Goal: Communication & Community: Answer question/provide support

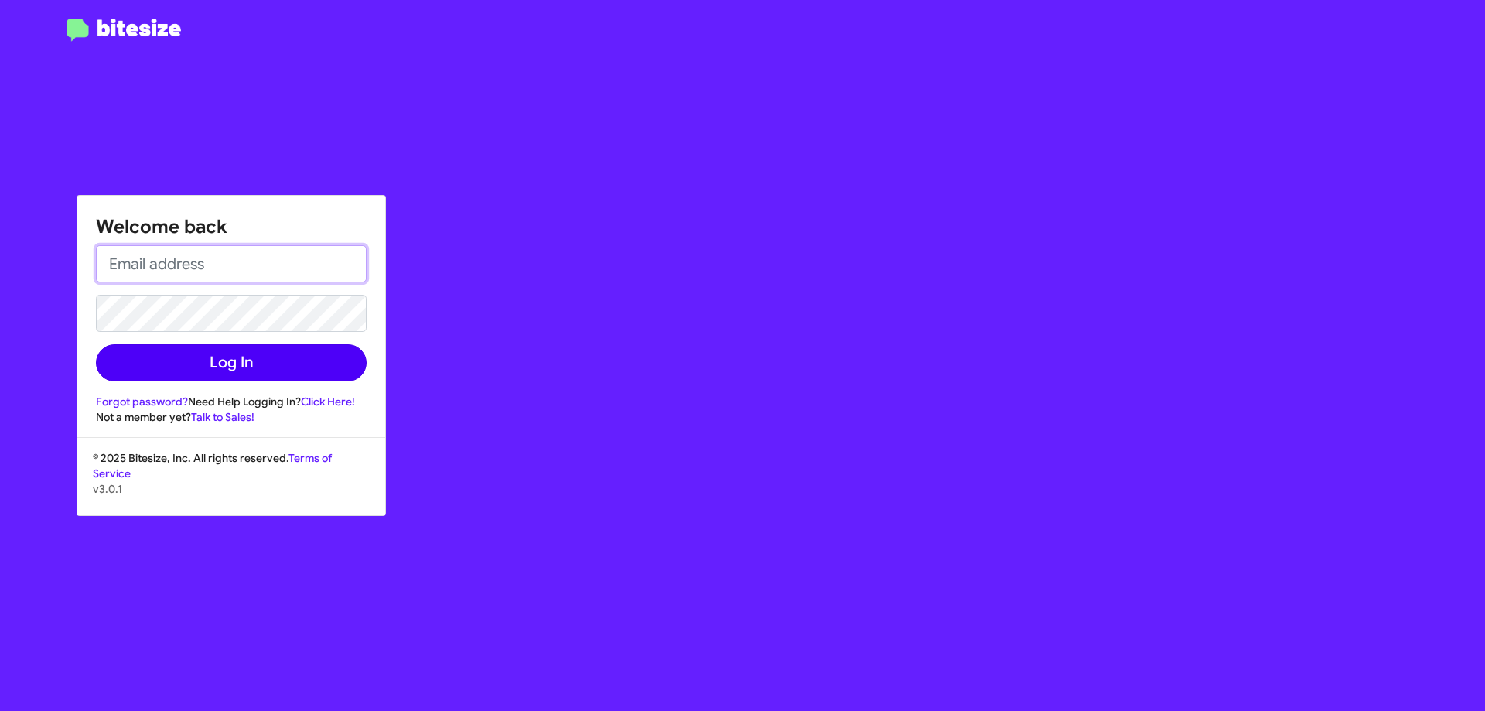
type input "[EMAIL_ADDRESS][DOMAIN_NAME]"
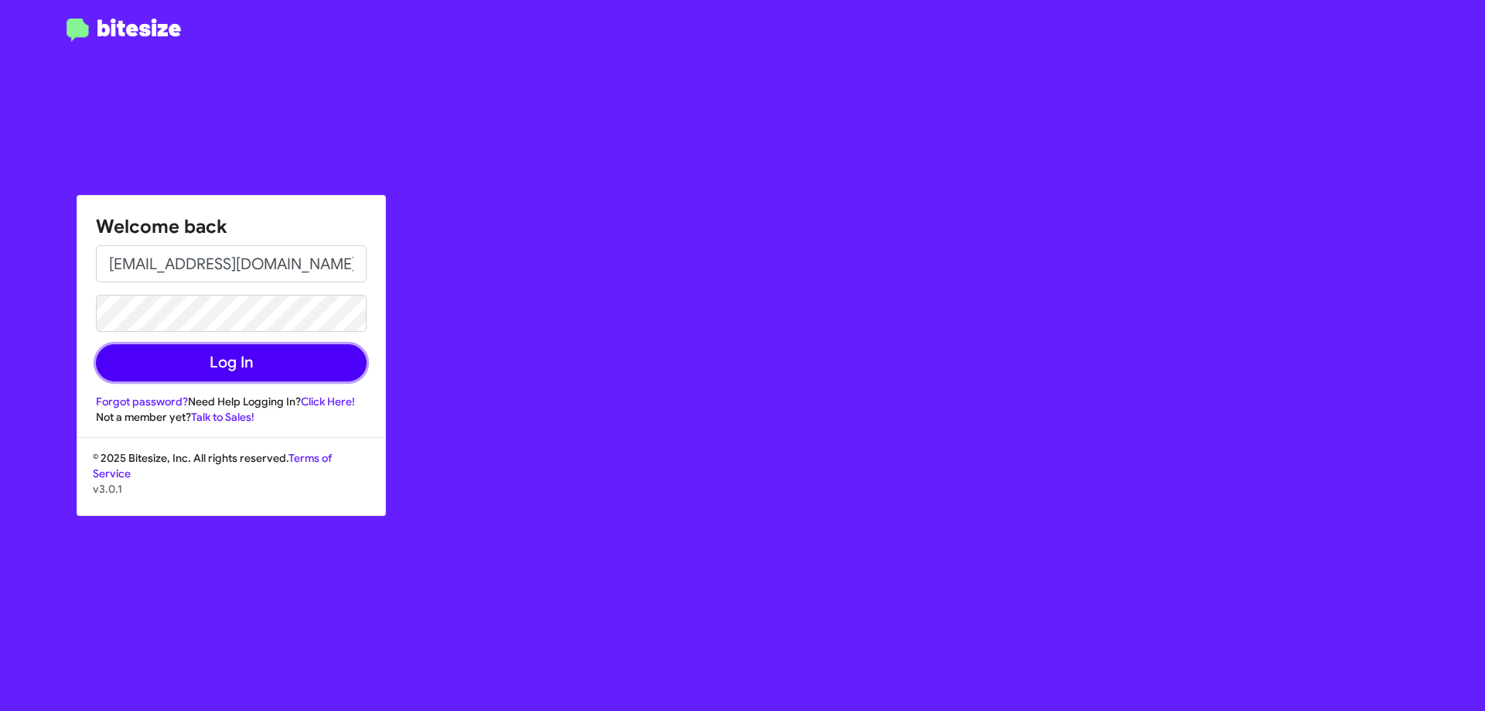
click at [220, 360] on button "Log In" at bounding box center [231, 362] width 271 height 37
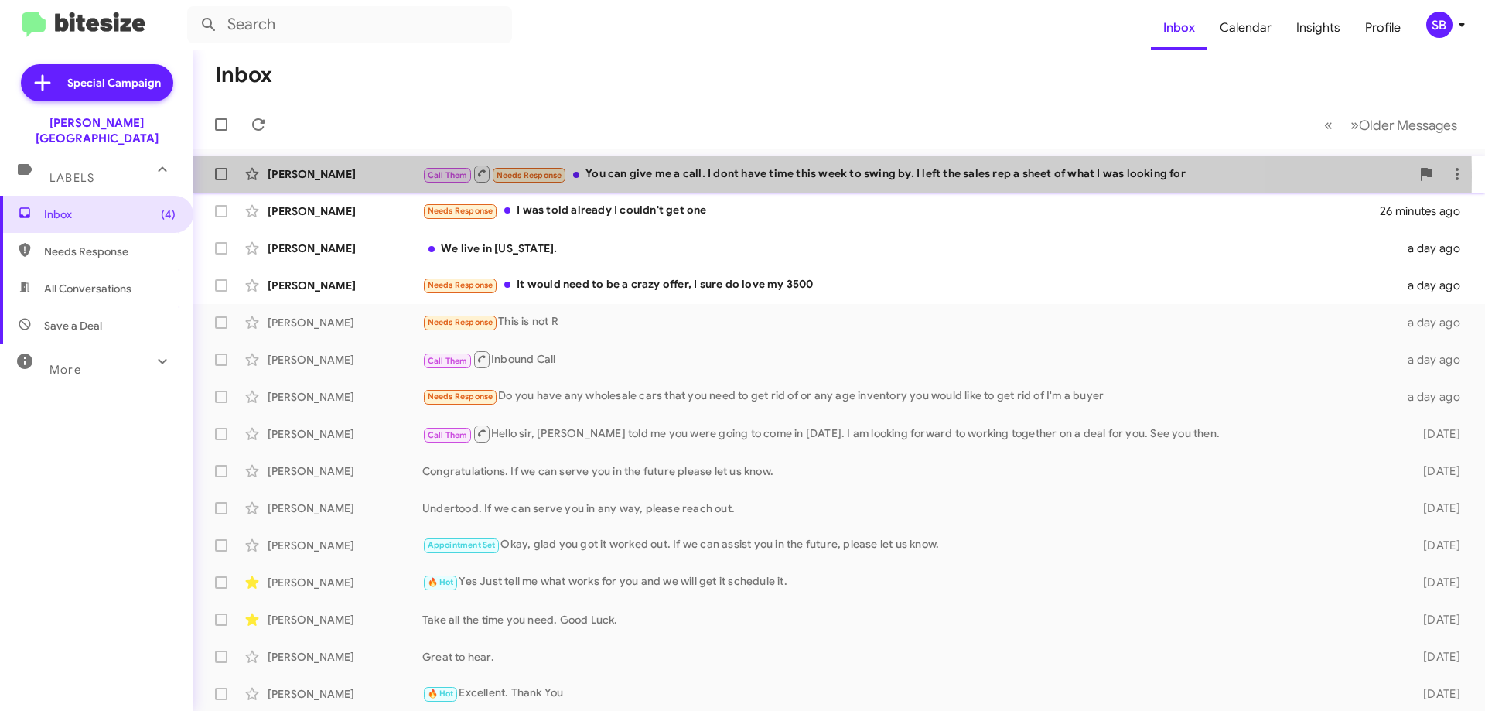
click at [681, 176] on div "Call Them Needs Response You can give me a call. I dont have time this week to …" at bounding box center [916, 173] width 988 height 19
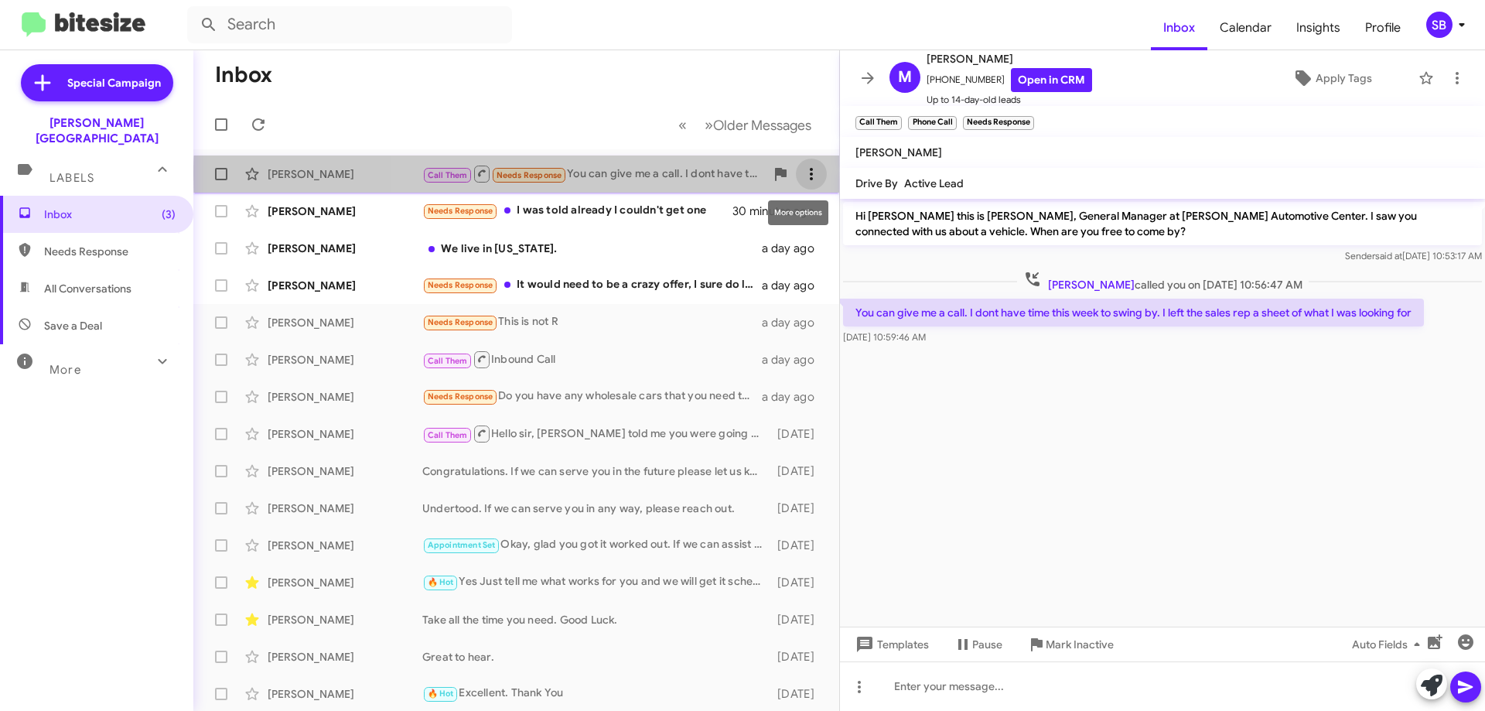
click at [810, 175] on icon at bounding box center [811, 174] width 3 height 12
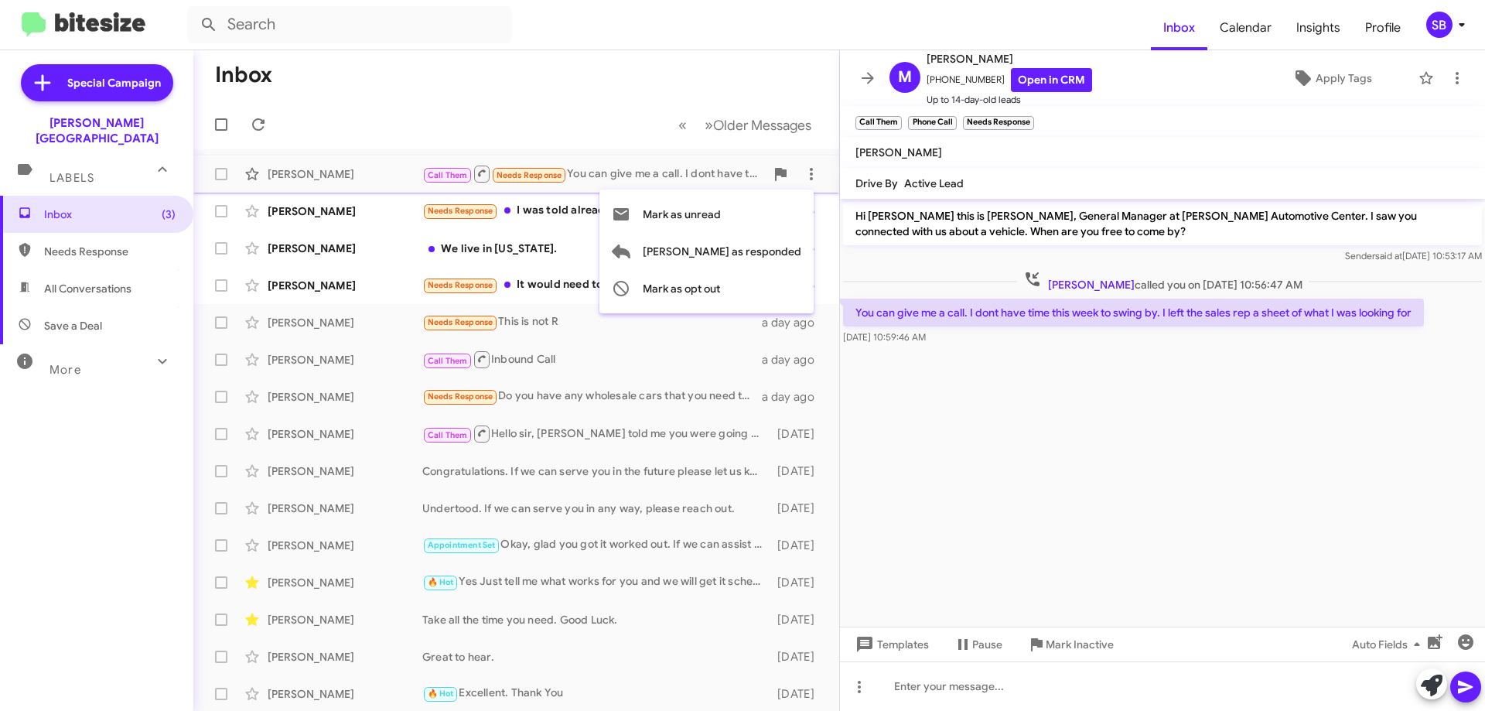
click at [697, 29] on div at bounding box center [742, 355] width 1485 height 711
click at [305, 210] on div "[PERSON_NAME]" at bounding box center [345, 210] width 155 height 15
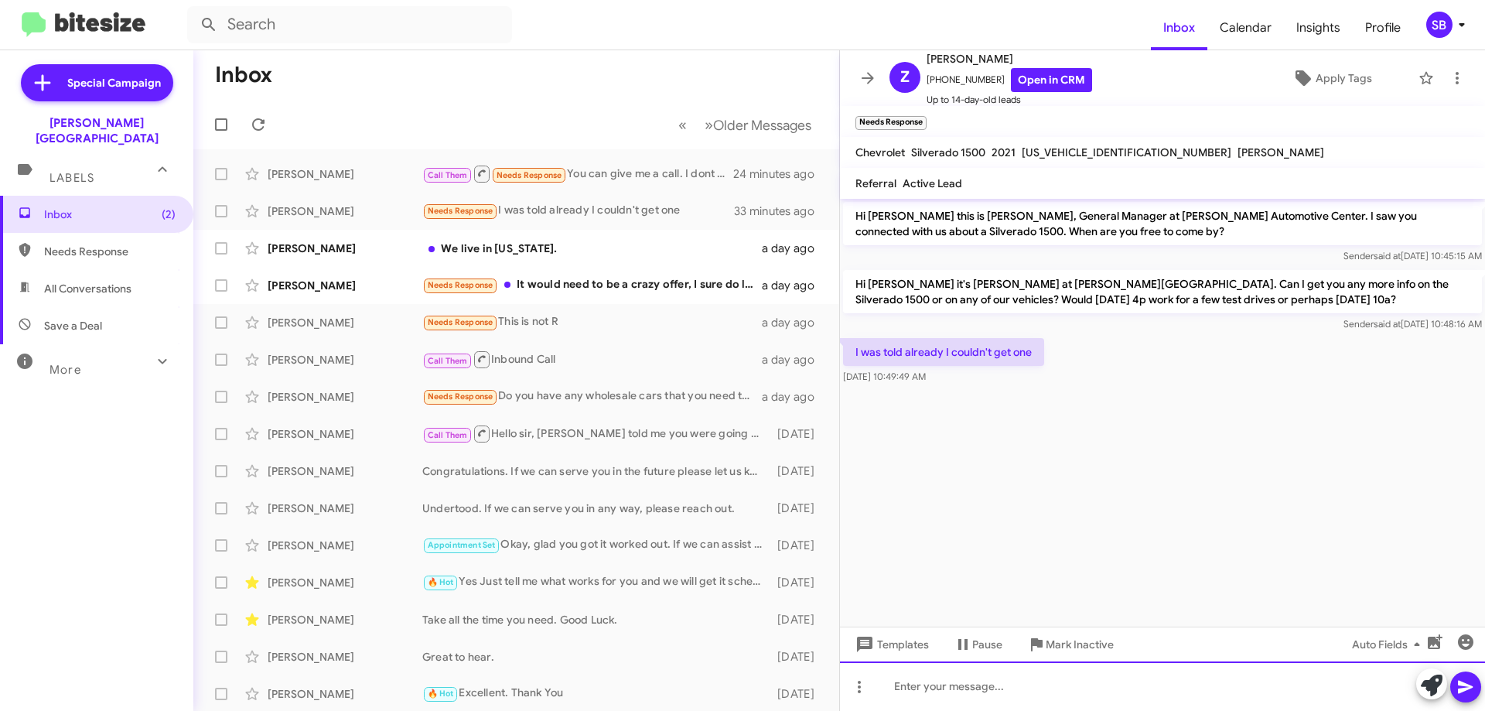
click at [975, 684] on div at bounding box center [1162, 685] width 645 height 49
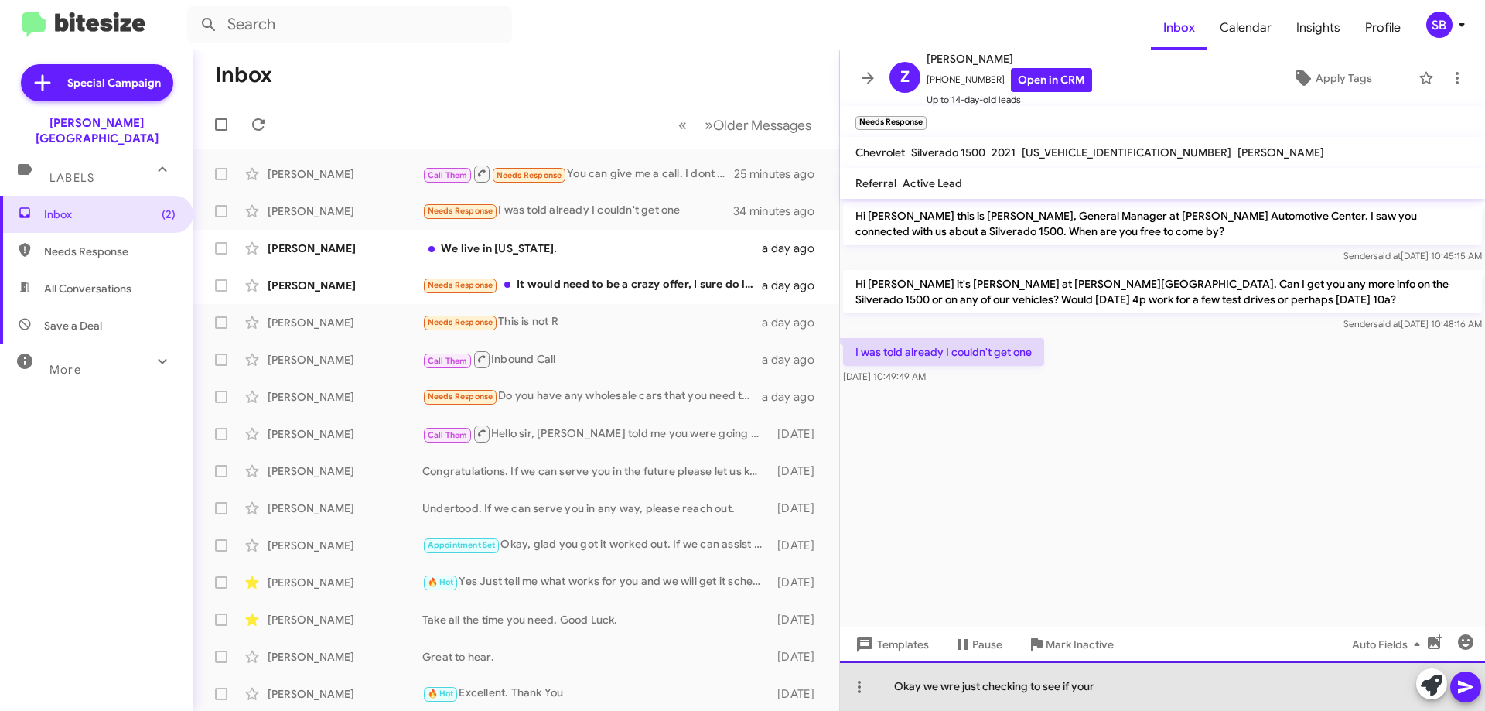
click at [957, 686] on div "Okay we wre just checking to see if your" at bounding box center [1162, 685] width 645 height 49
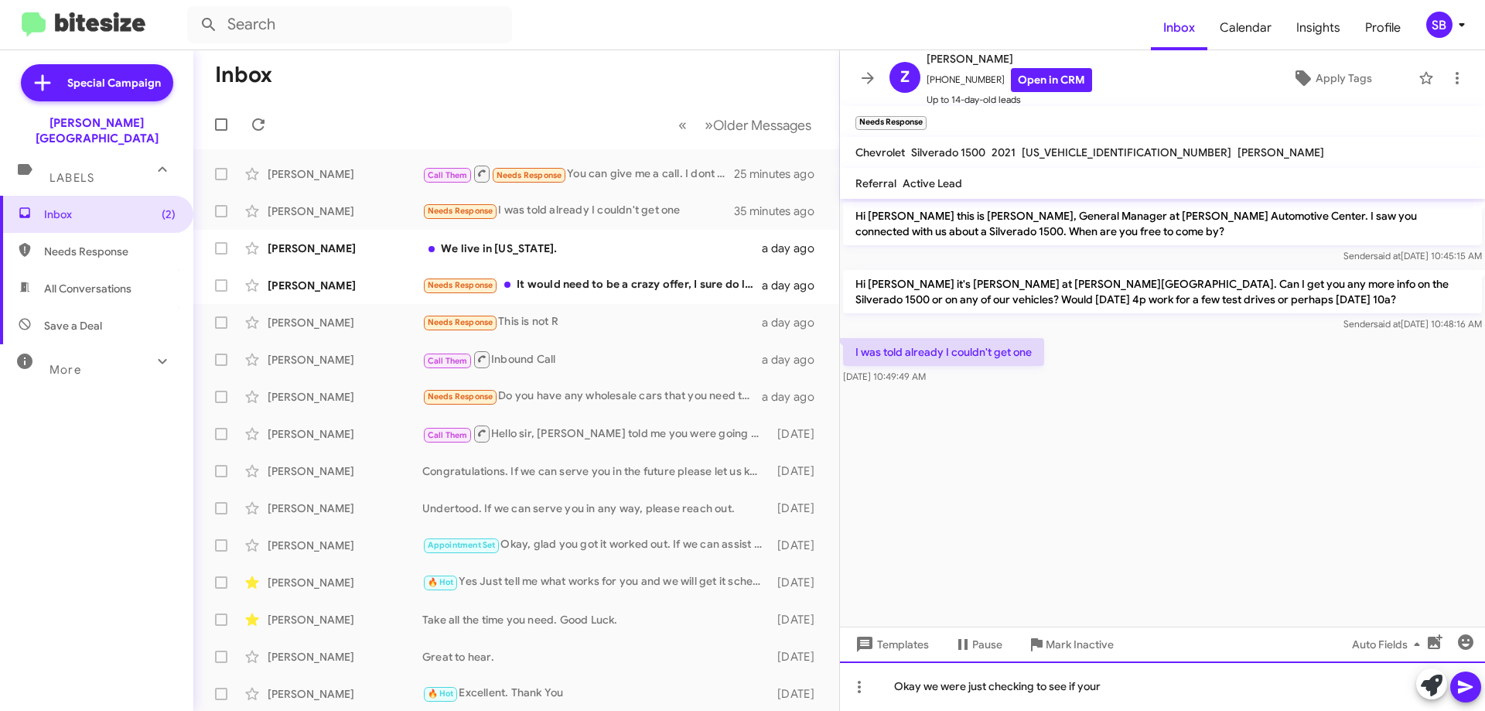
click at [1104, 690] on div "Okay we were just checking to see if your" at bounding box center [1162, 685] width 645 height 49
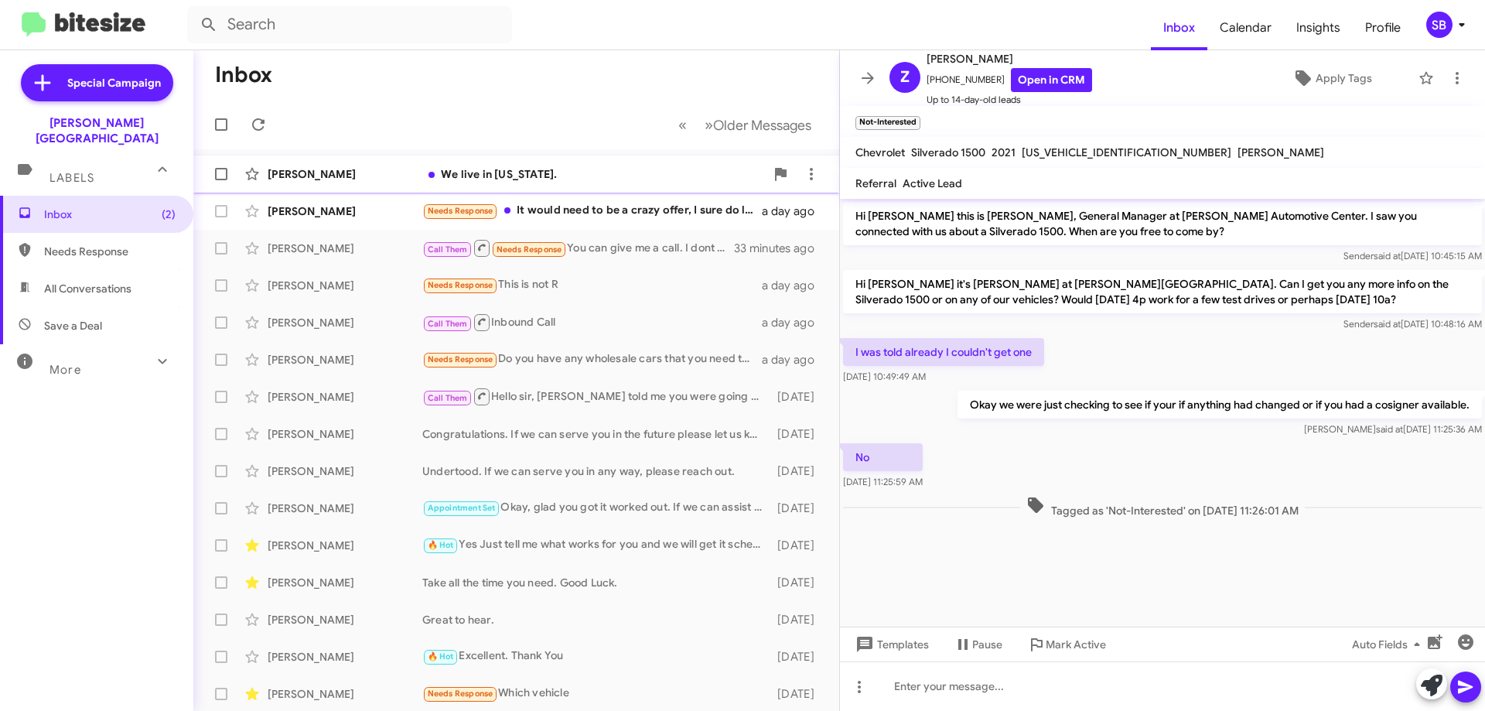
click at [316, 173] on div "[PERSON_NAME]" at bounding box center [345, 173] width 155 height 15
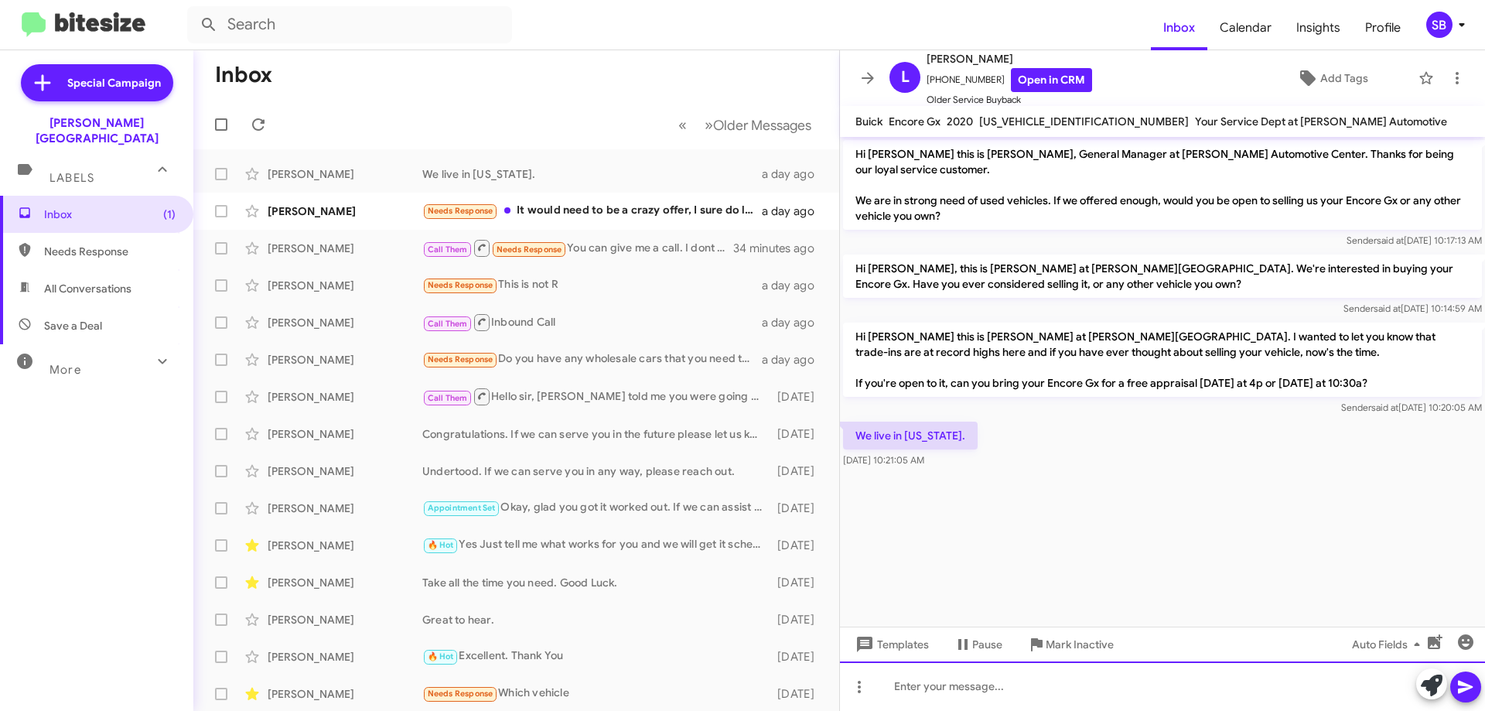
click at [982, 684] on div at bounding box center [1162, 685] width 645 height 49
click at [938, 696] on div at bounding box center [1162, 685] width 645 height 49
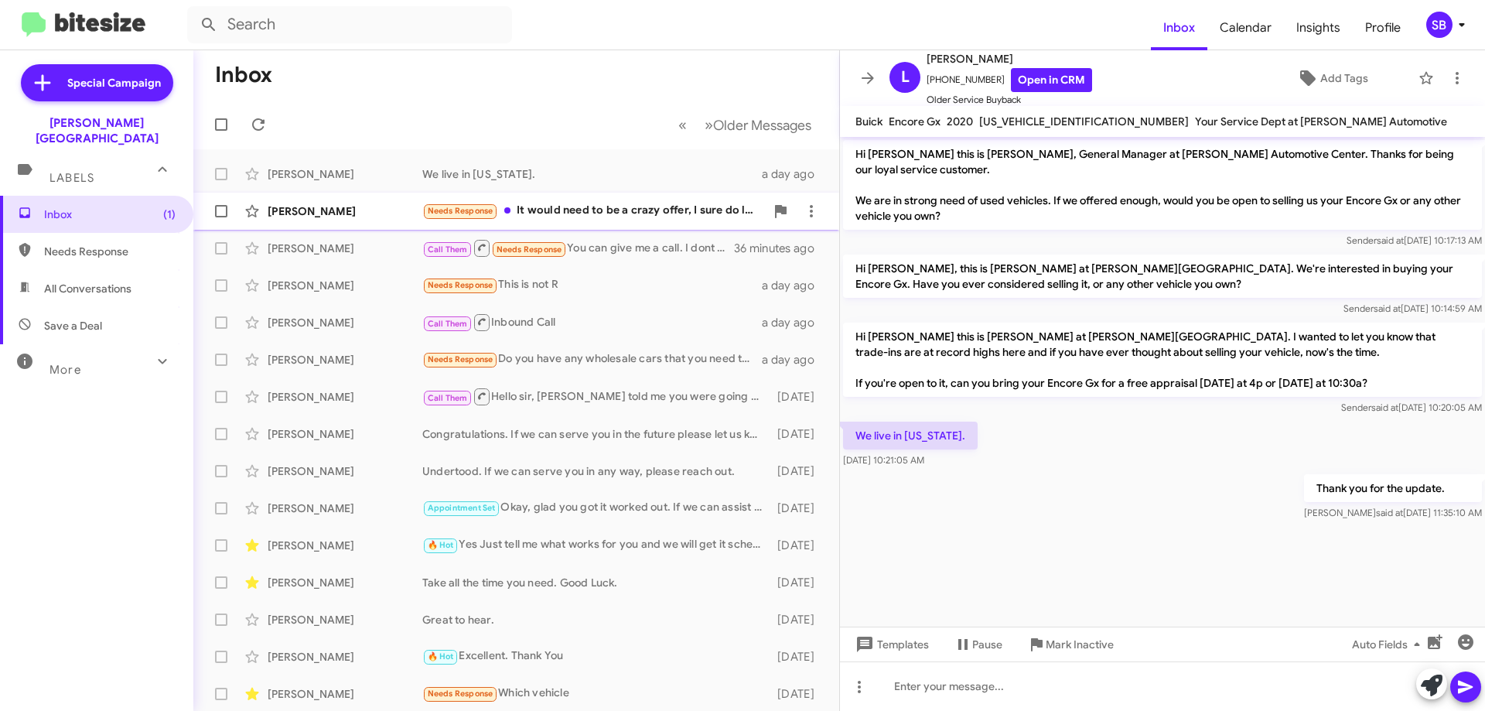
click at [306, 208] on div "[PERSON_NAME]" at bounding box center [345, 210] width 155 height 15
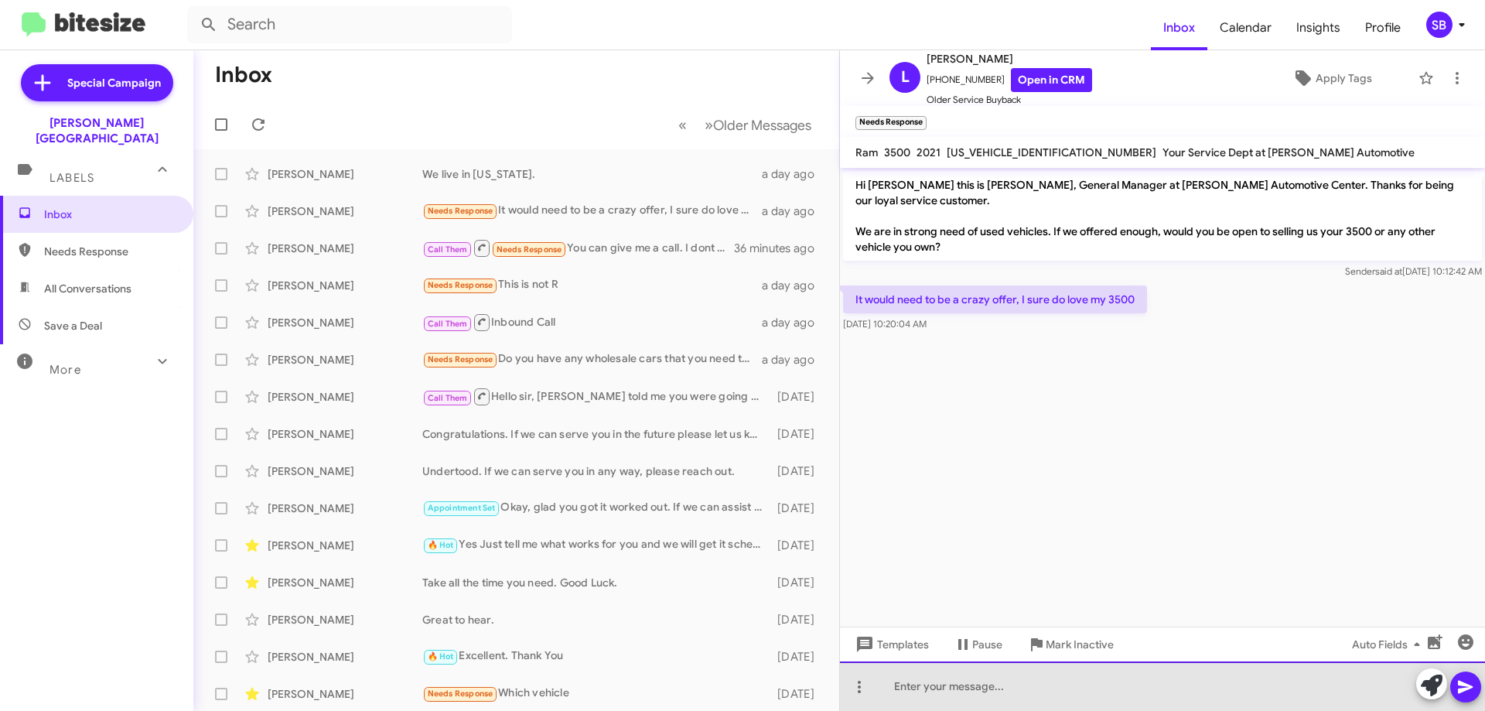
click at [927, 688] on div at bounding box center [1162, 685] width 645 height 49
click at [1080, 686] on div "Well we are a little crazy around here" at bounding box center [1162, 685] width 645 height 49
